Goal: Task Accomplishment & Management: Manage account settings

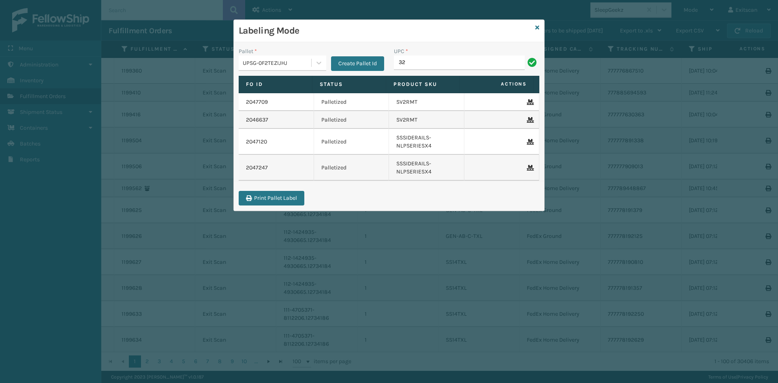
type input "3"
type input "7"
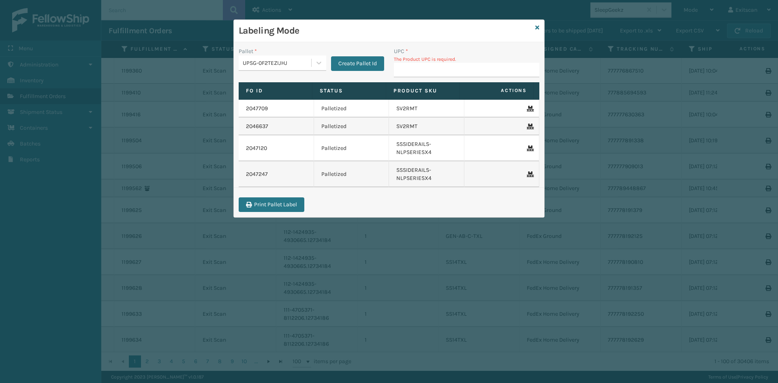
type input "7"
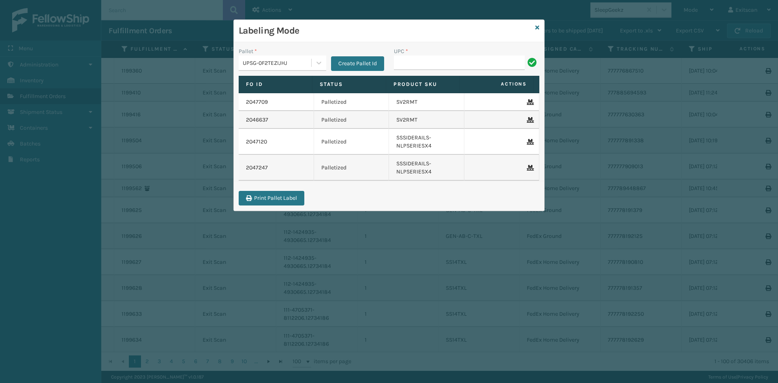
type input "7"
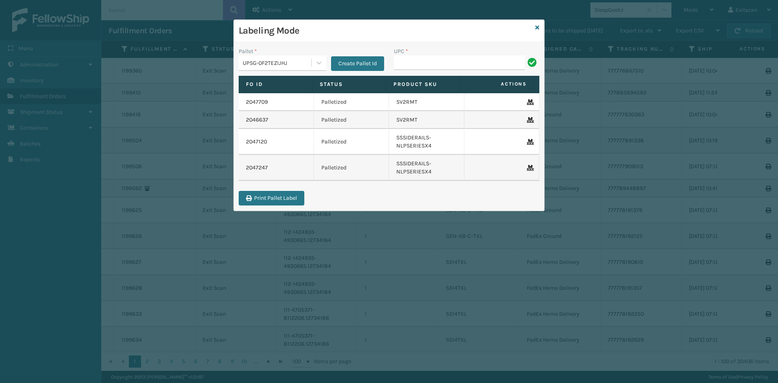
type input "7"
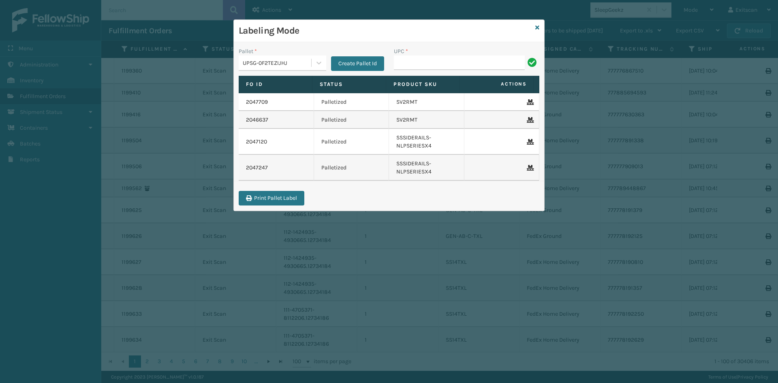
type input "7"
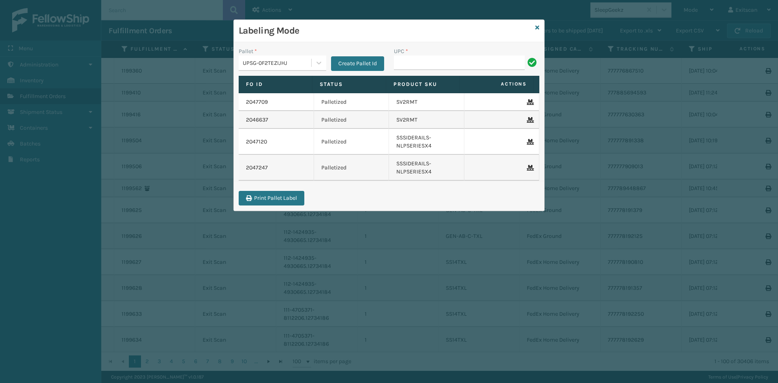
type input "7"
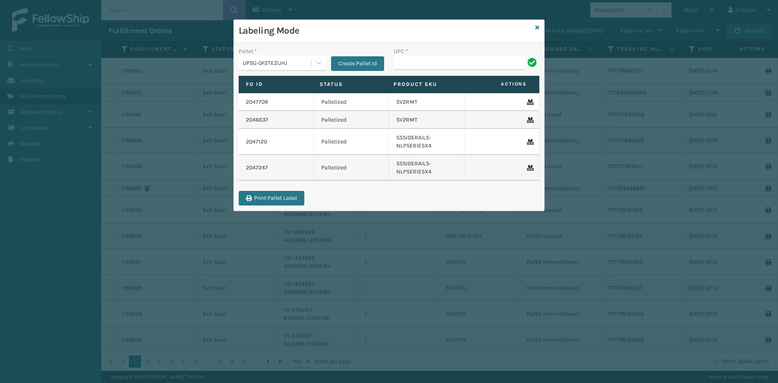
type input "7"
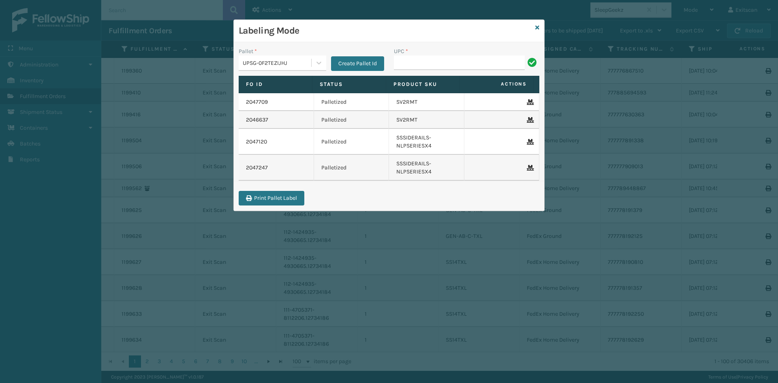
type input "7"
